Goal: Information Seeking & Learning: Understand process/instructions

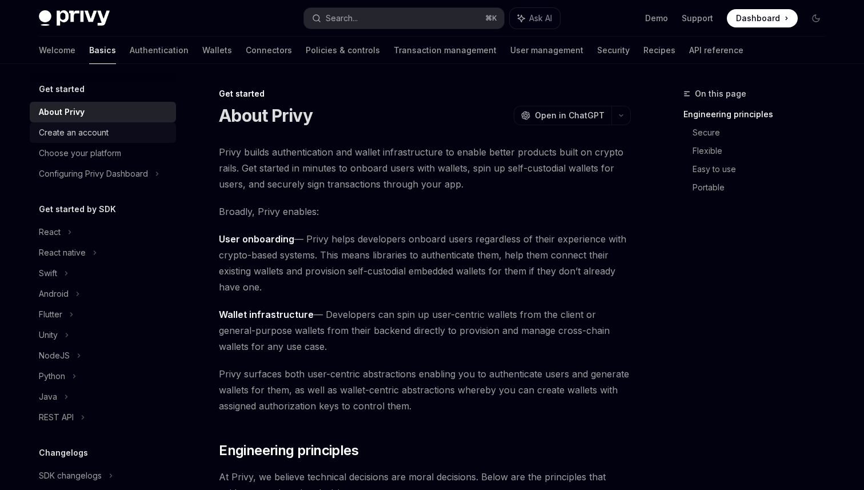
click at [87, 130] on div "Create an account" at bounding box center [74, 133] width 70 height 14
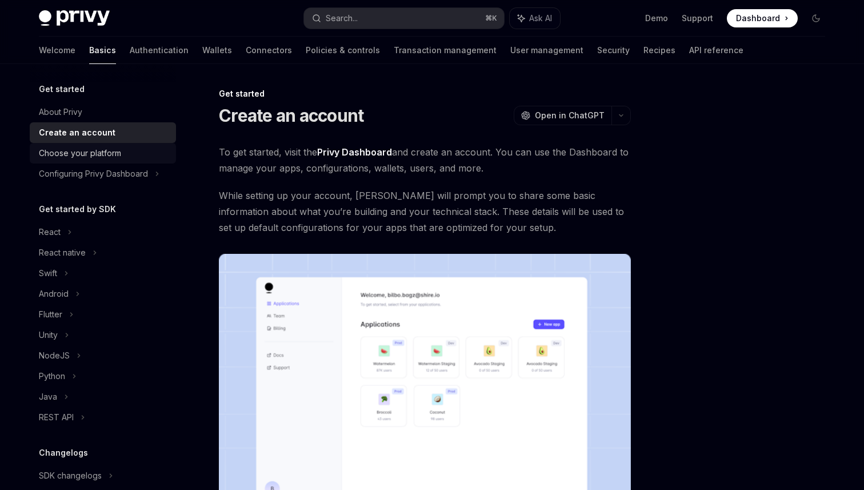
click at [93, 157] on div "Choose your platform" at bounding box center [80, 153] width 82 height 14
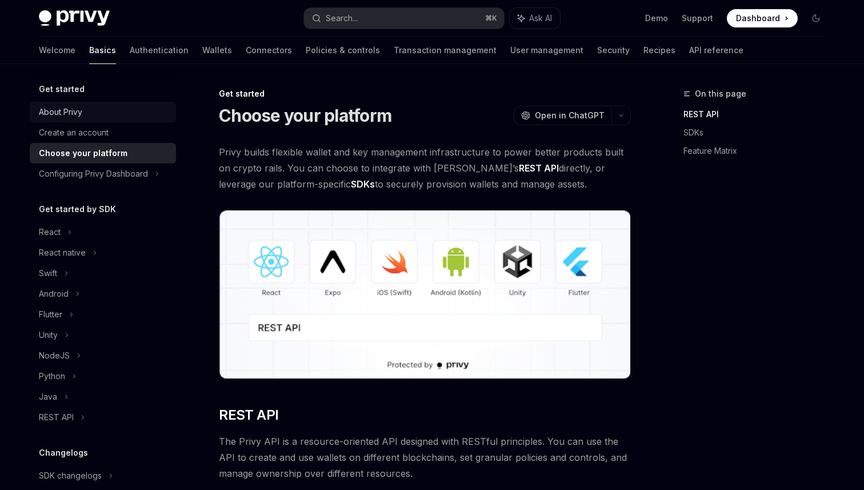
click at [78, 108] on div "About Privy" at bounding box center [60, 112] width 43 height 14
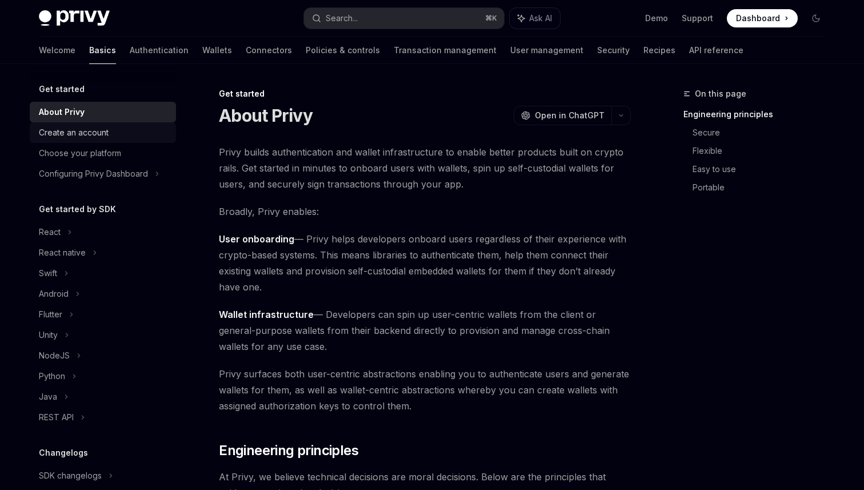
click at [78, 122] on link "Create an account" at bounding box center [103, 132] width 146 height 21
click at [73, 138] on div "Create an account" at bounding box center [74, 133] width 70 height 14
click at [101, 135] on div "Create an account" at bounding box center [74, 133] width 70 height 14
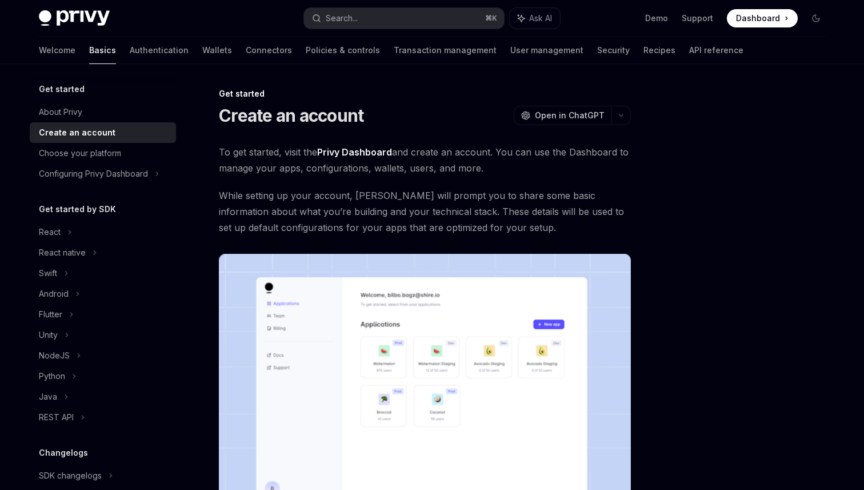
click at [85, 129] on div "Create an account" at bounding box center [77, 133] width 77 height 14
type textarea "*"
